Goal: Task Accomplishment & Management: Manage account settings

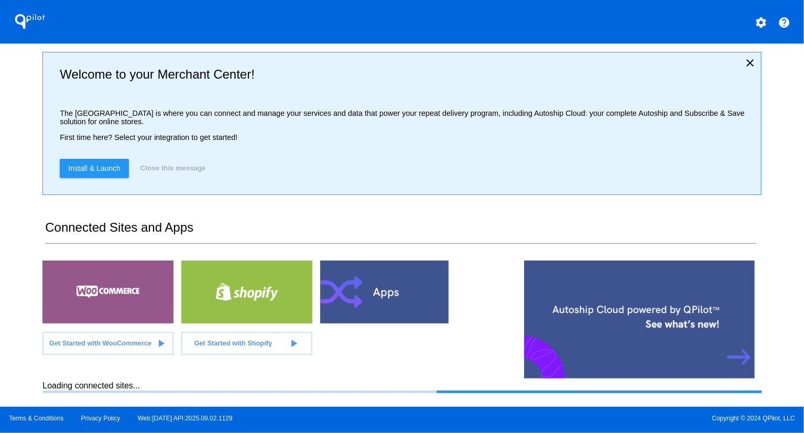
click at [18, 184] on div "QPilot settings help Welcome to your Merchant Center! The [GEOGRAPHIC_DATA] is …" at bounding box center [402, 203] width 804 height 407
click at [8, 176] on div "QPilot settings help Welcome to your Merchant Center! The [GEOGRAPHIC_DATA] is …" at bounding box center [402, 203] width 804 height 407
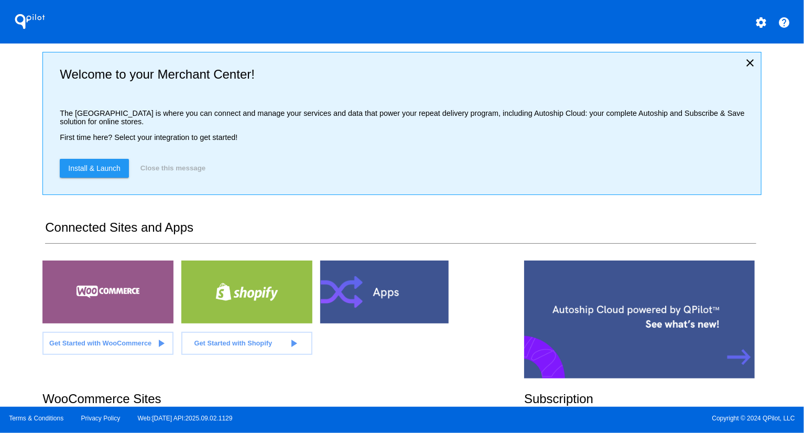
click at [11, 176] on div "QPilot settings help Welcome to your Merchant Center! The [GEOGRAPHIC_DATA] is …" at bounding box center [402, 203] width 804 height 407
click at [12, 176] on div "QPilot settings help Welcome to your Merchant Center! The [GEOGRAPHIC_DATA] is …" at bounding box center [402, 203] width 804 height 407
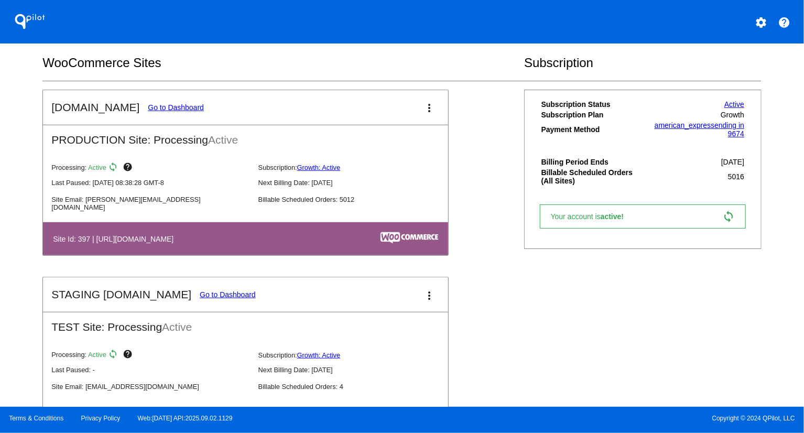
scroll to position [343, 0]
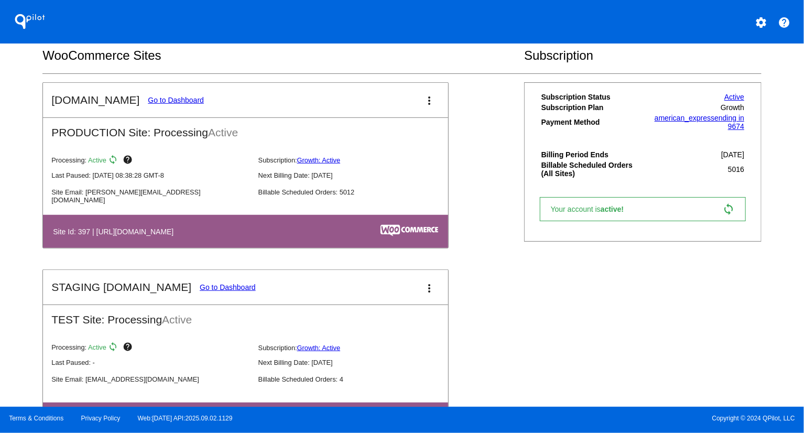
click at [153, 97] on link "Go to Dashboard" at bounding box center [176, 100] width 56 height 8
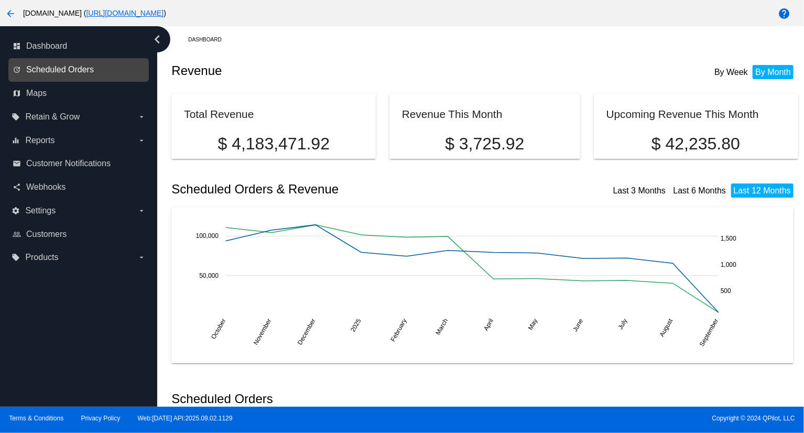
click at [67, 69] on span "Scheduled Orders" at bounding box center [60, 69] width 68 height 9
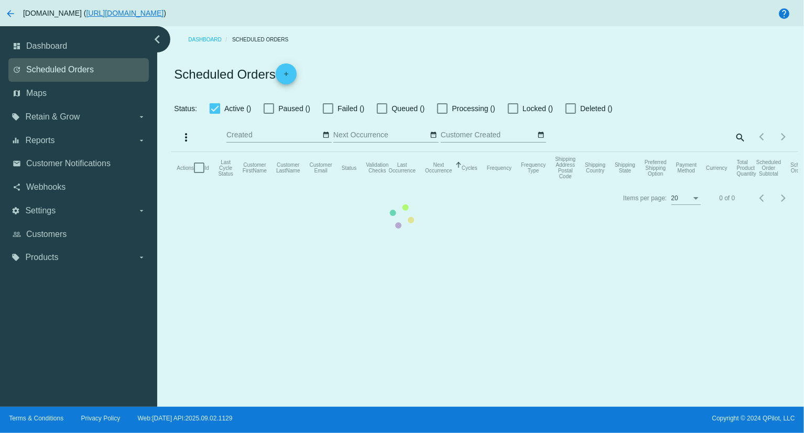
checkbox input "true"
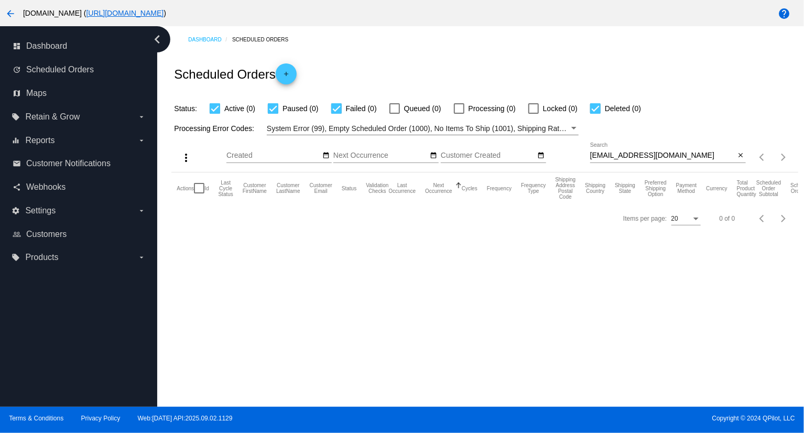
click at [689, 151] on input "[EMAIL_ADDRESS][DOMAIN_NAME]" at bounding box center [662, 155] width 145 height 8
paste input "tdchristenson@hot"
click at [683, 154] on input "[EMAIL_ADDRESS][DOMAIN_NAME]" at bounding box center [662, 155] width 145 height 8
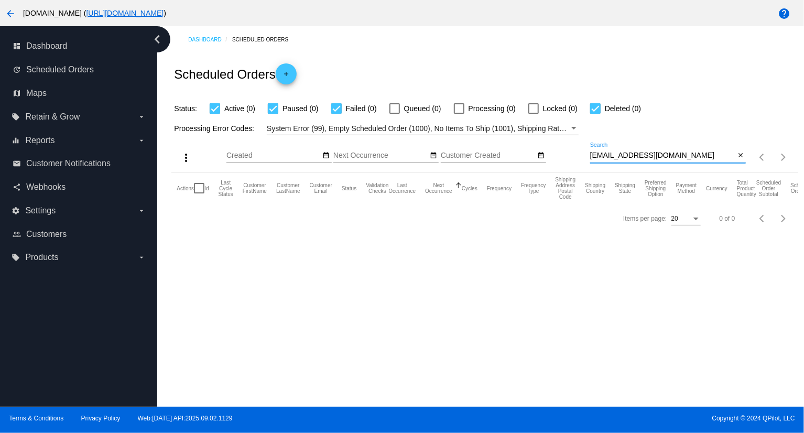
click at [683, 154] on input "[EMAIL_ADDRESS][DOMAIN_NAME]" at bounding box center [662, 155] width 145 height 8
paste input "[PERSON_NAME]"
type input "[PERSON_NAME]"
